Goal: Task Accomplishment & Management: Manage account settings

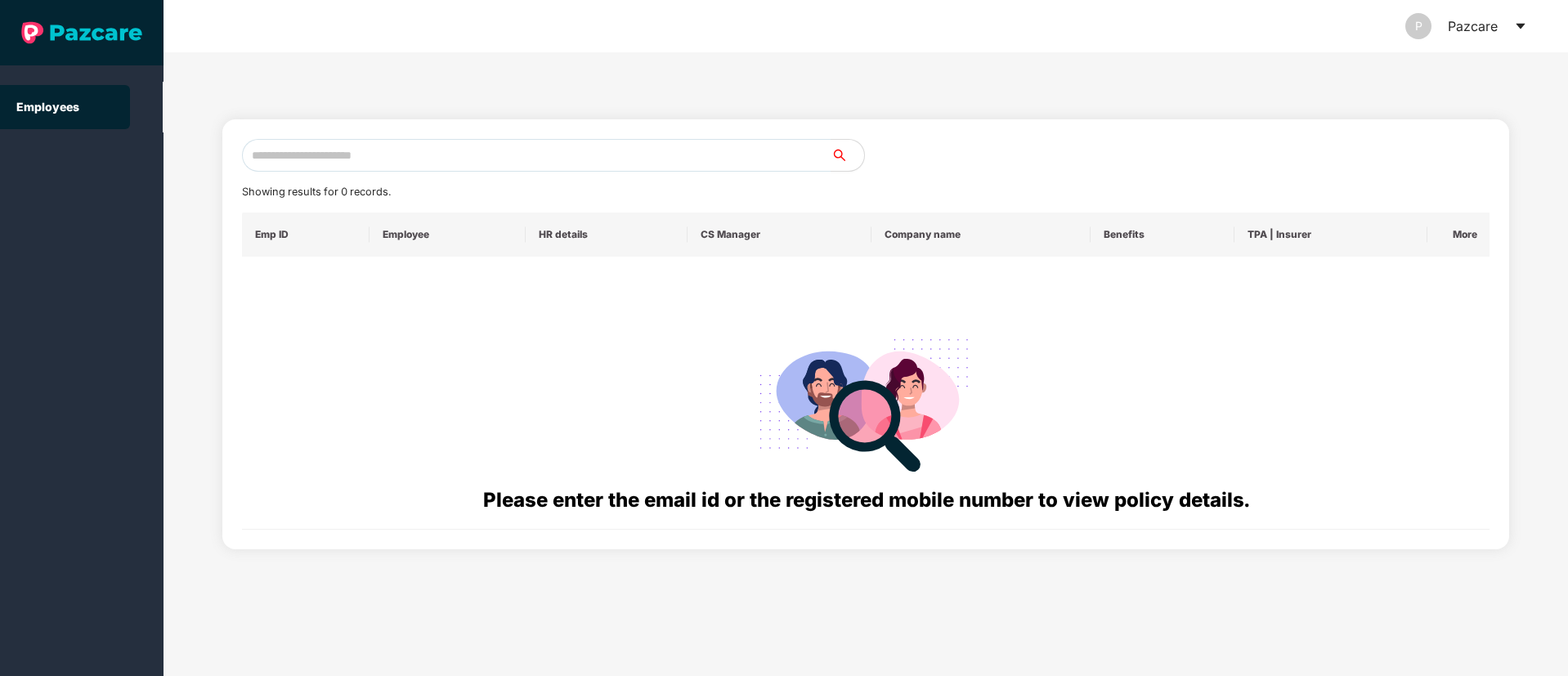
click at [1518, 26] on icon "caret-down" at bounding box center [1520, 26] width 13 height 13
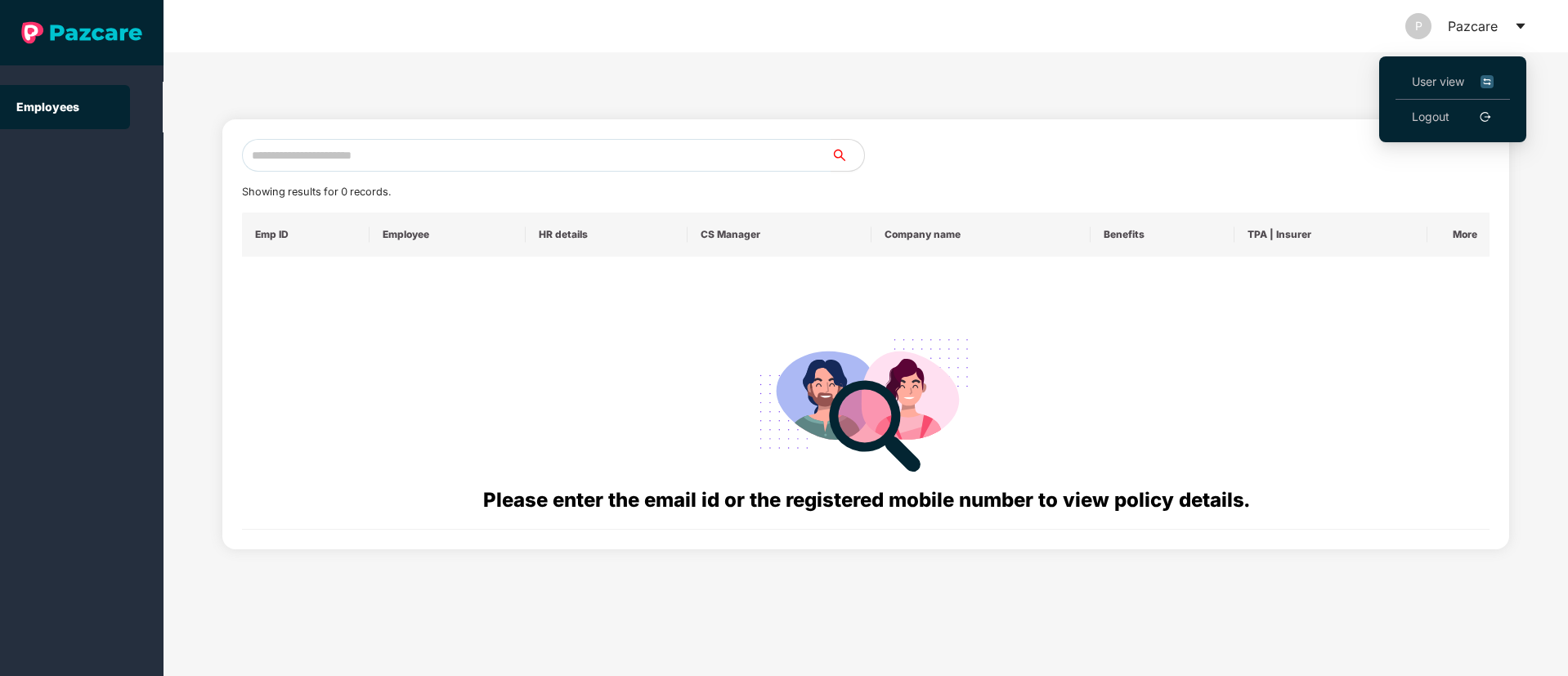
click at [1431, 120] on link "Logout" at bounding box center [1431, 117] width 38 height 18
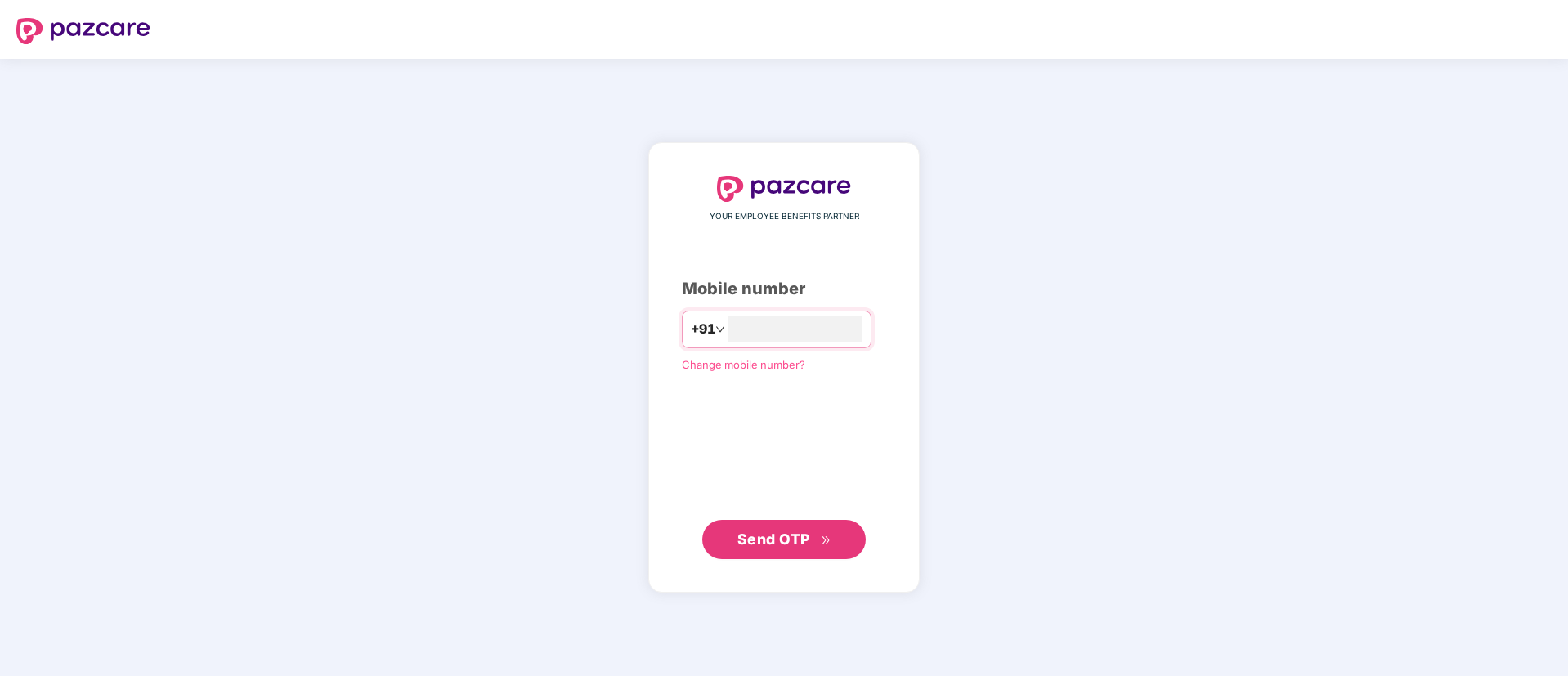
type input "**********"
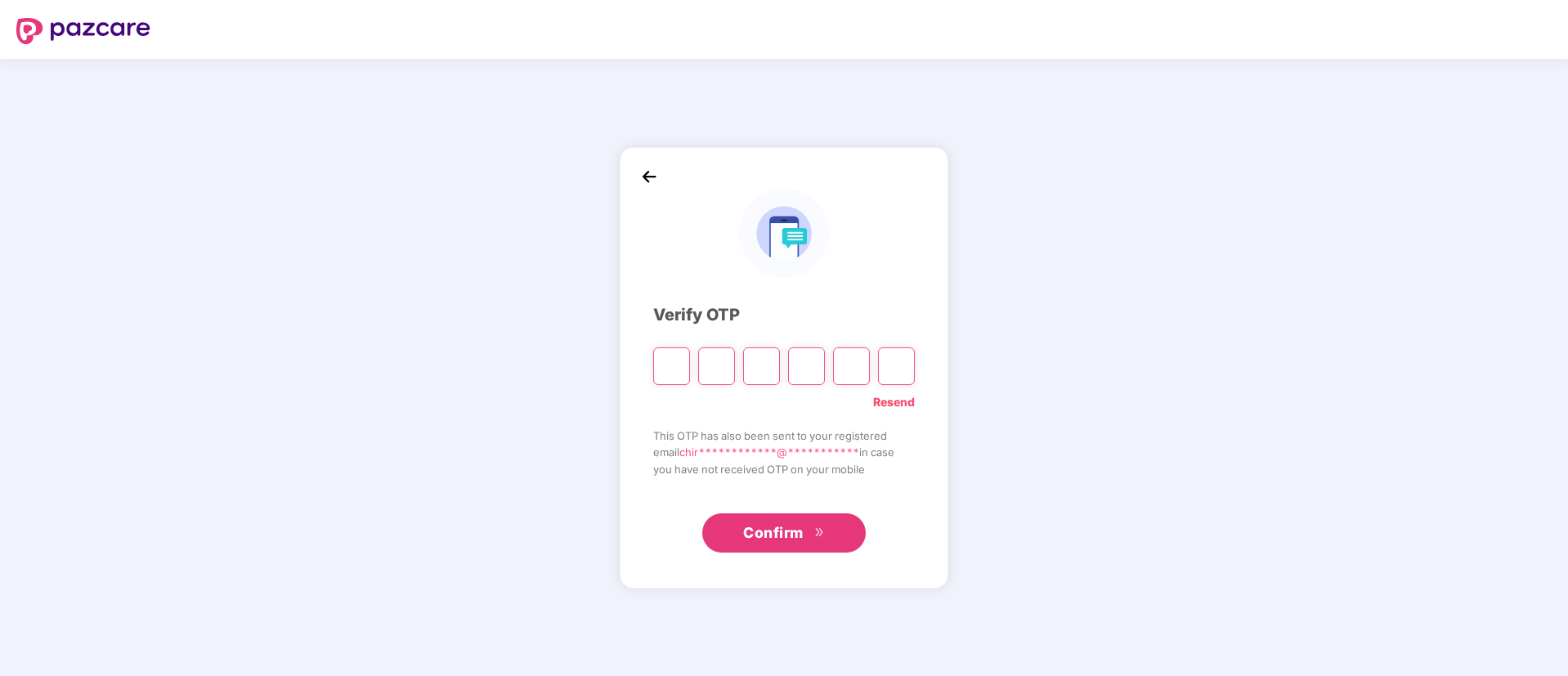
paste input "*"
type input "*"
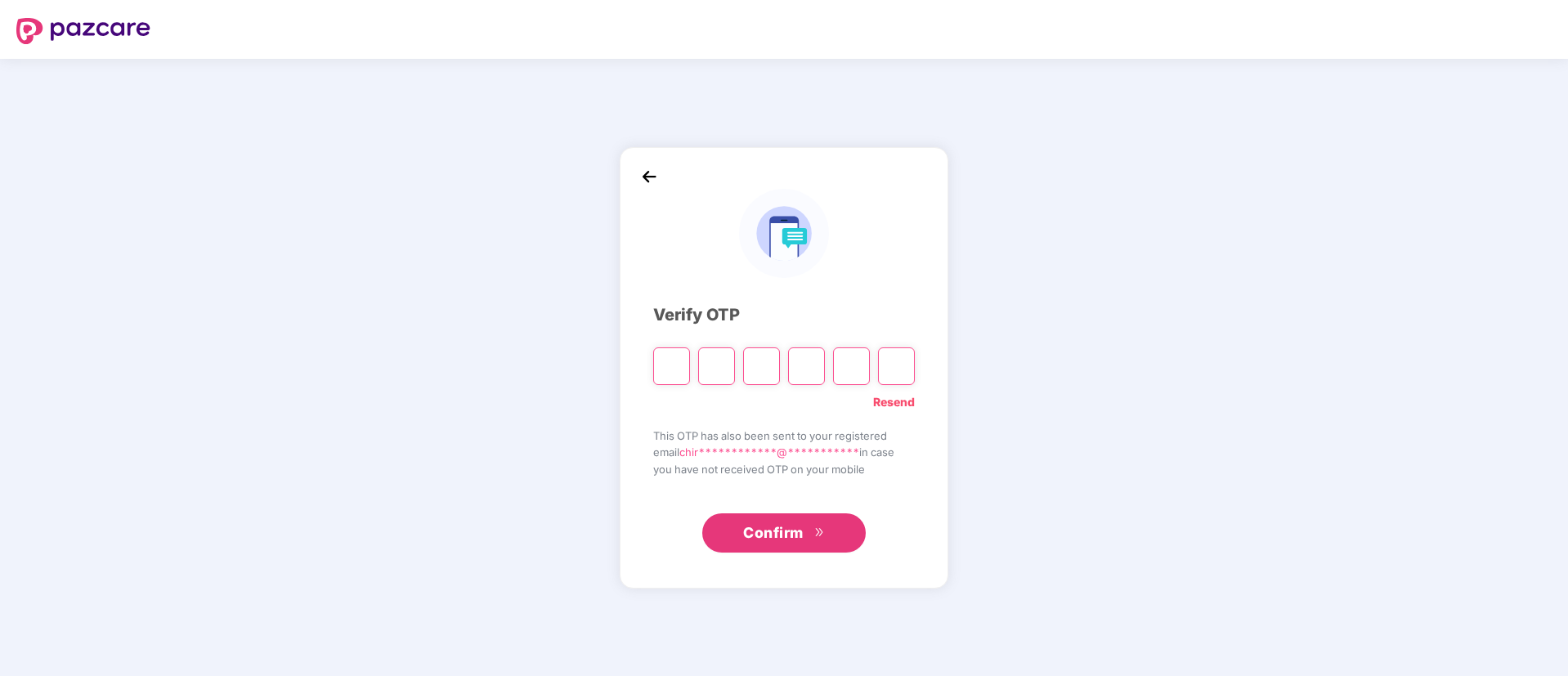
type input "*"
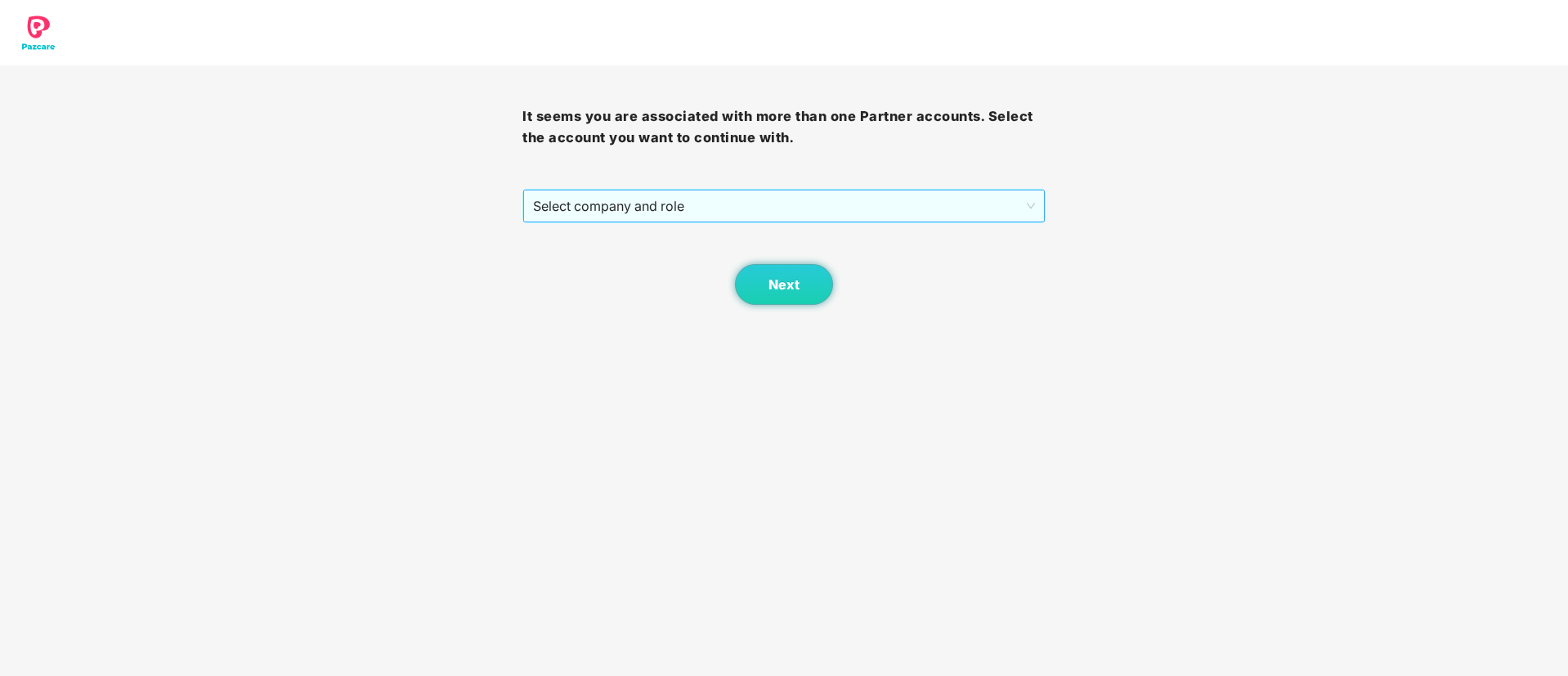
click at [728, 205] on span "Select company and role" at bounding box center [784, 205] width 501 height 31
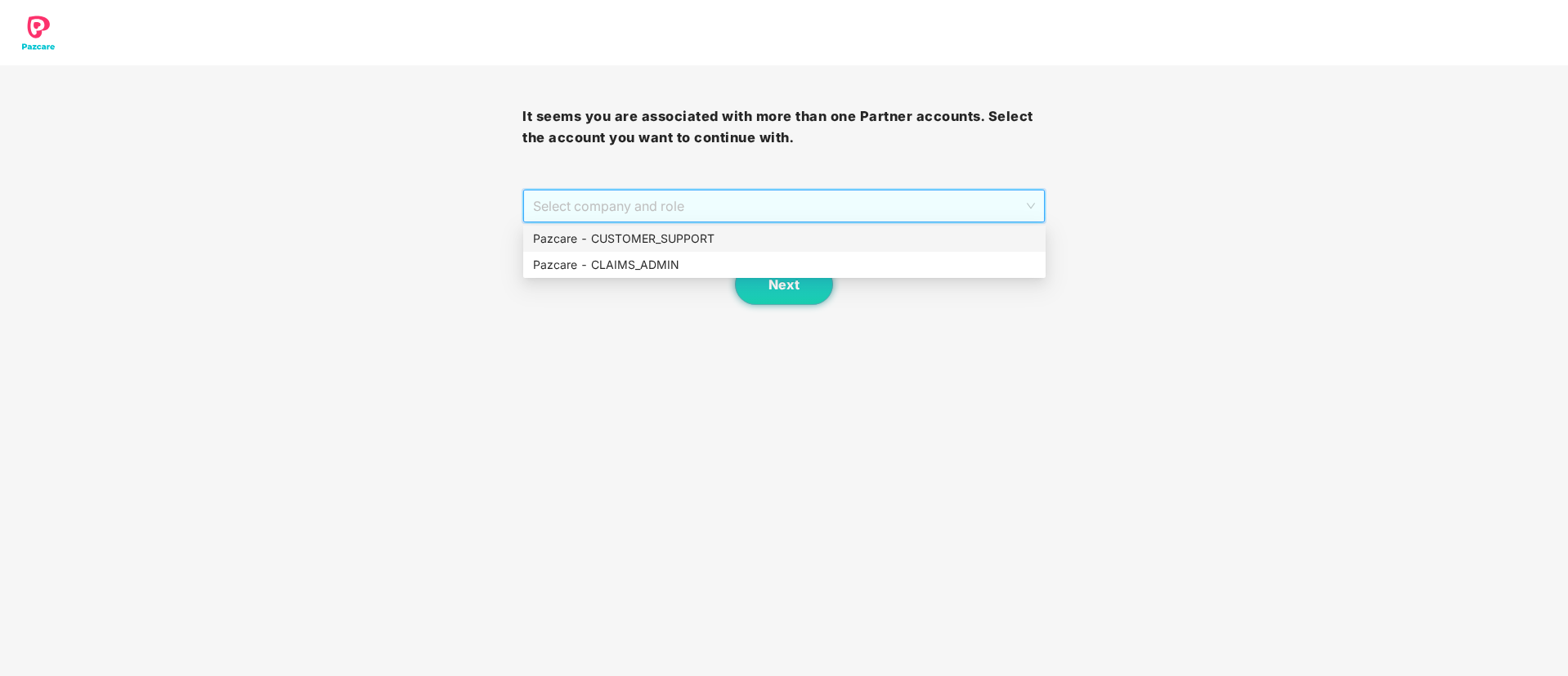
click at [686, 241] on div "Pazcare - CUSTOMER_SUPPORT" at bounding box center [784, 238] width 503 height 18
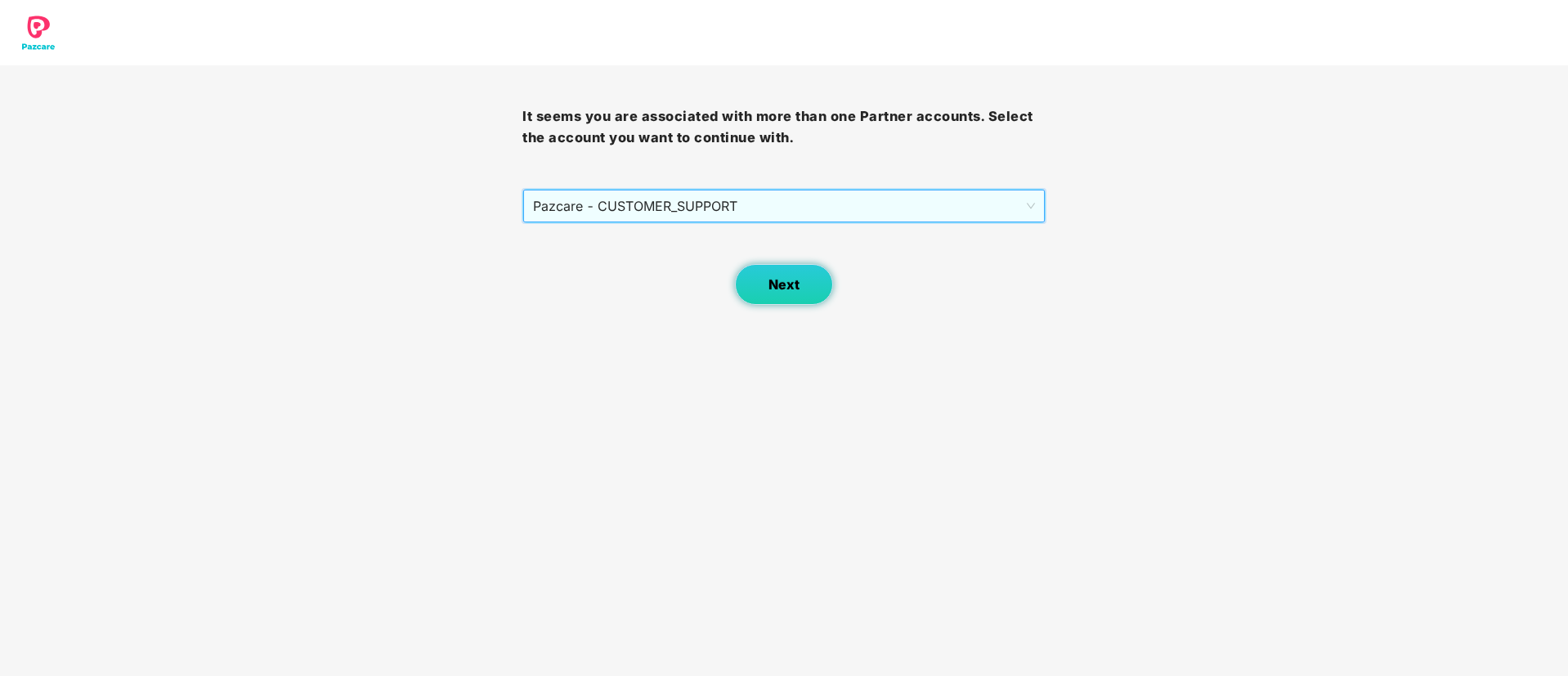
click at [783, 289] on span "Next" at bounding box center [784, 285] width 31 height 15
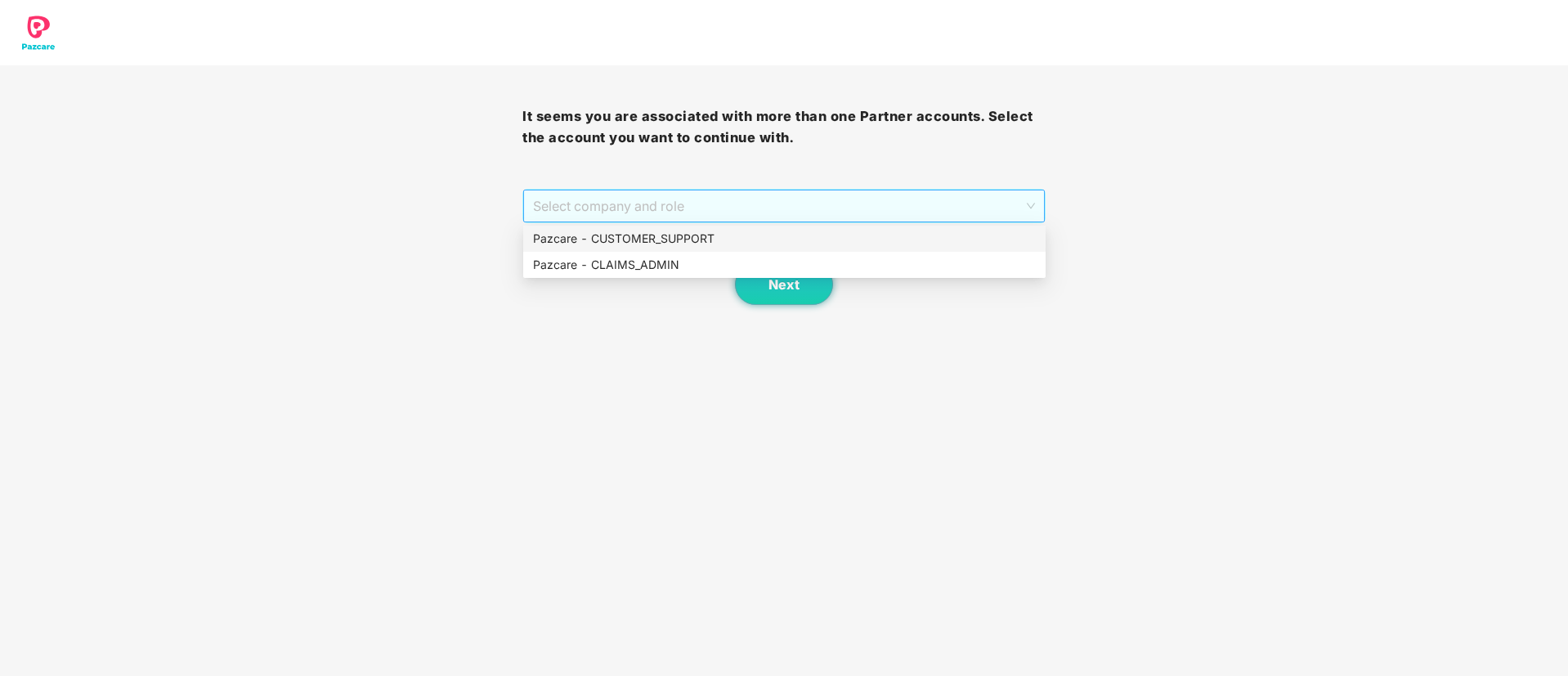
click at [743, 214] on span "Select company and role" at bounding box center [784, 205] width 501 height 31
click at [658, 258] on div "Pazcare - CLAIMS_ADMIN" at bounding box center [784, 264] width 503 height 18
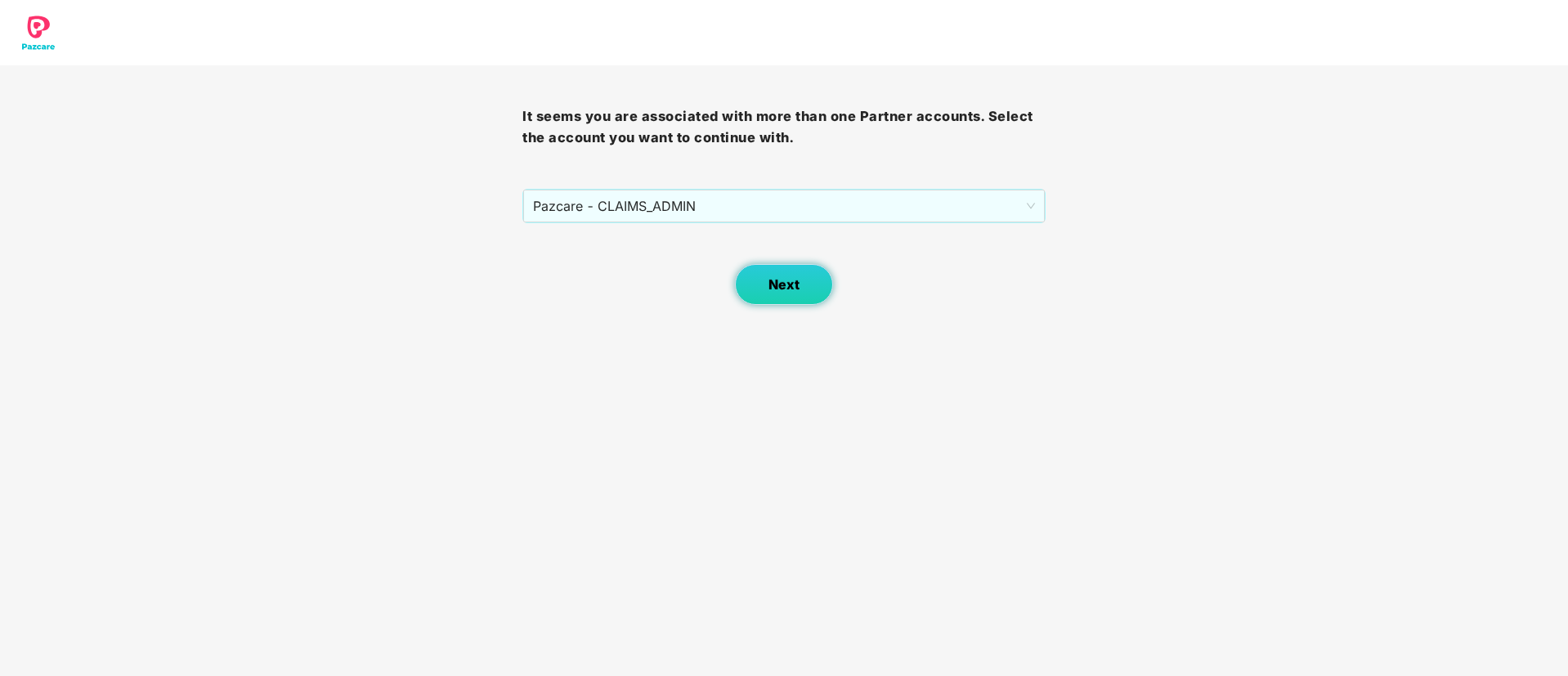
click at [788, 286] on span "Next" at bounding box center [784, 285] width 31 height 15
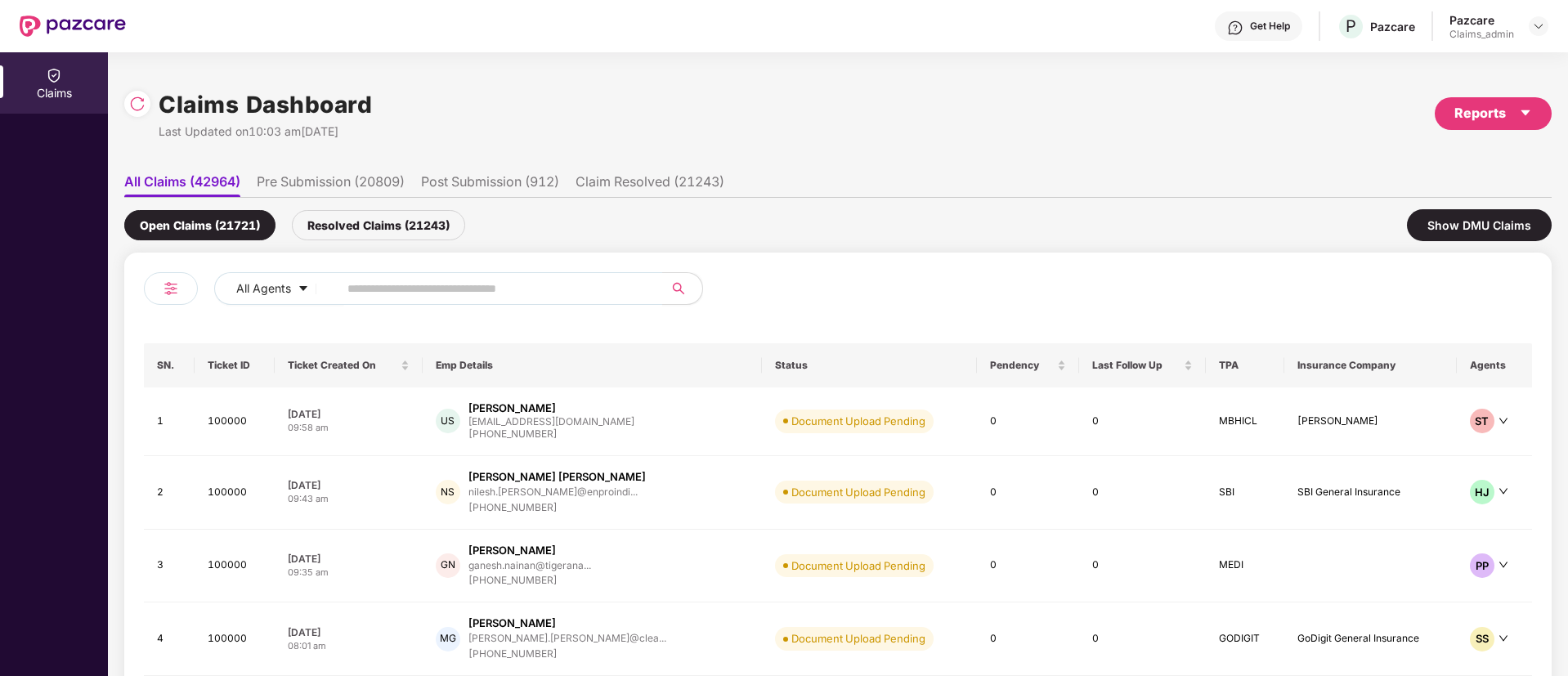
click at [703, 143] on div "Claims Dashboard Last Updated on 10:03 am[DATE] Reports" at bounding box center [838, 113] width 1427 height 87
